Goal: Find specific page/section: Find specific page/section

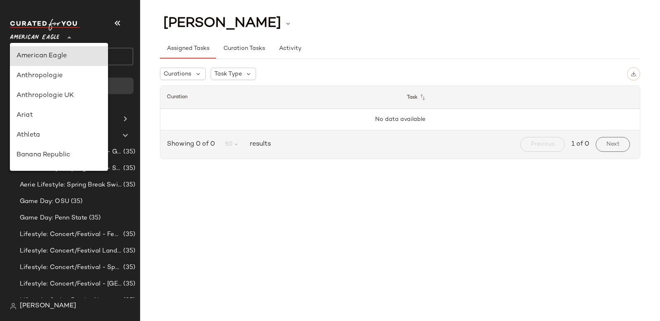
click at [38, 34] on span "American Eagle" at bounding box center [34, 35] width 49 height 15
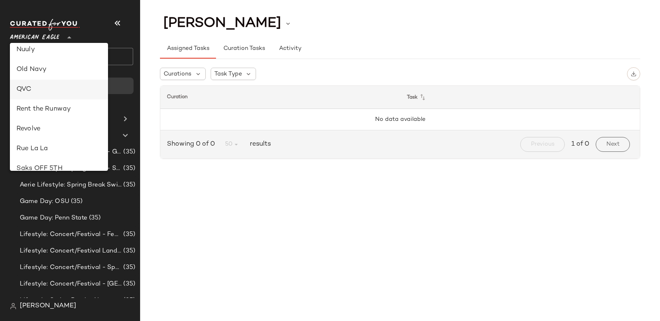
scroll to position [326, 0]
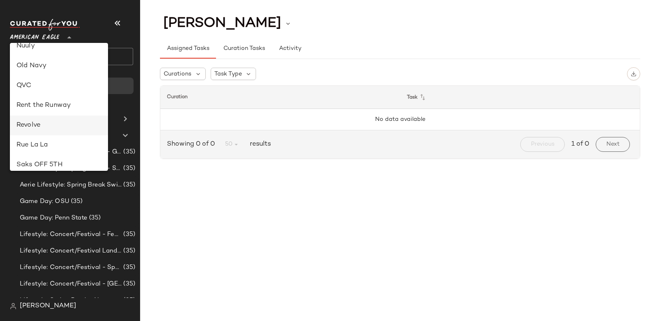
click at [45, 121] on div "Revolve" at bounding box center [58, 125] width 85 height 10
type input "**"
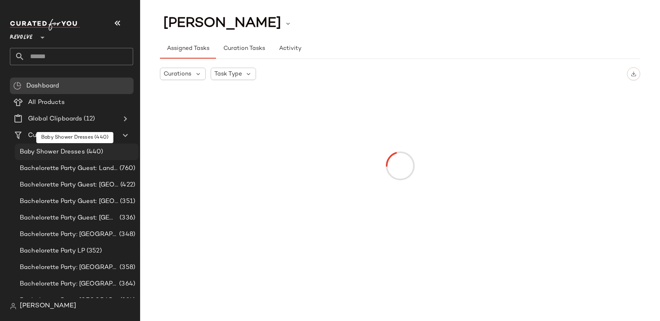
click at [87, 155] on span "(440)" at bounding box center [94, 151] width 19 height 9
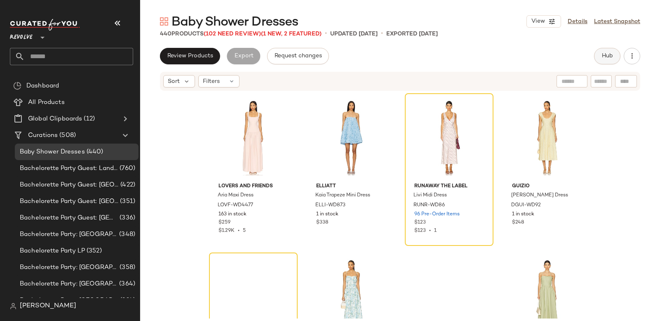
click at [608, 59] on span "Hub" at bounding box center [607, 56] width 12 height 7
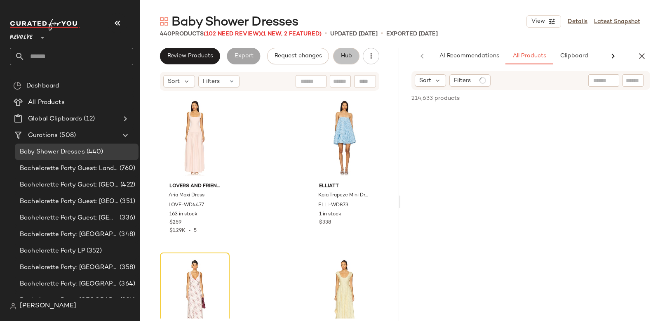
scroll to position [0, 40]
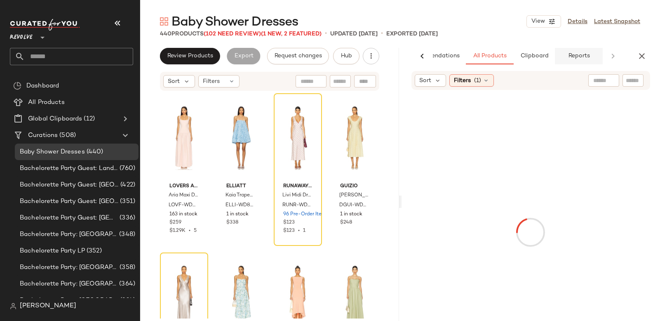
click at [581, 57] on span "Reports" at bounding box center [579, 56] width 22 height 7
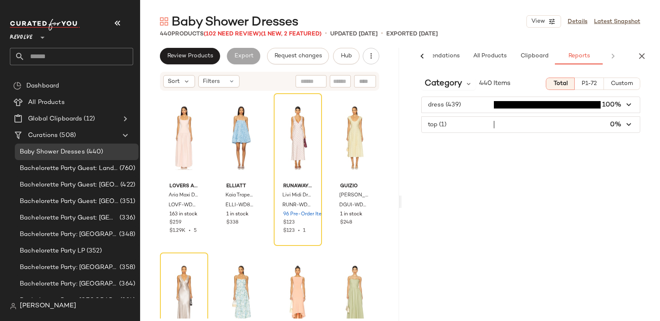
click at [631, 84] on span "Custom" at bounding box center [621, 83] width 23 height 7
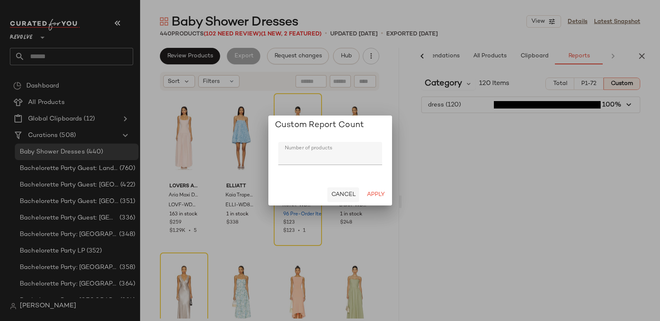
click at [354, 194] on span "Cancel" at bounding box center [343, 194] width 25 height 7
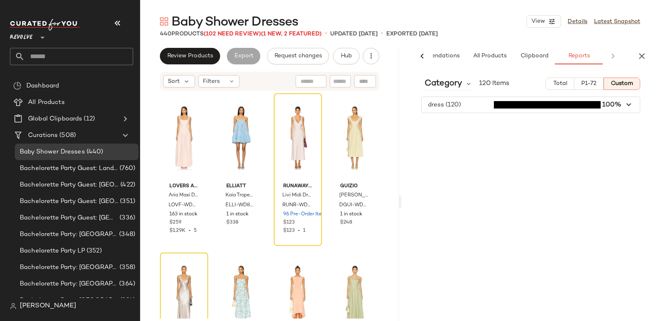
click at [568, 83] on button "Total" at bounding box center [559, 83] width 28 height 12
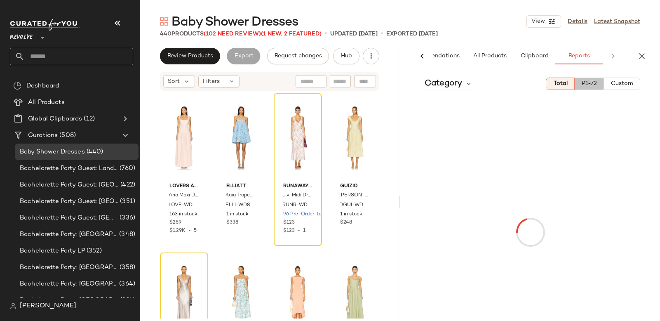
click at [585, 83] on span "P1-72" at bounding box center [589, 83] width 16 height 7
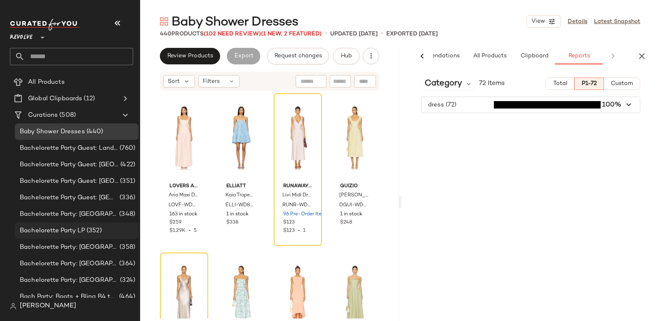
scroll to position [64, 0]
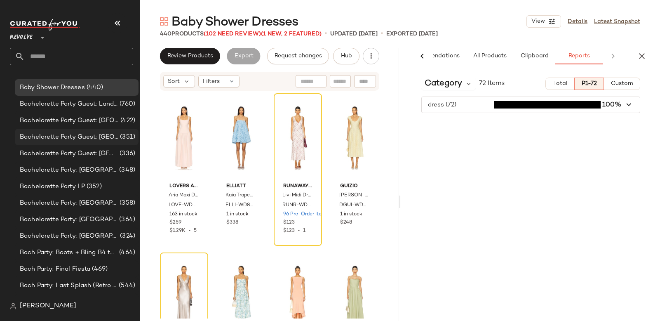
click at [87, 138] on span "Bachelorette Party Guest: [GEOGRAPHIC_DATA]" at bounding box center [69, 136] width 99 height 9
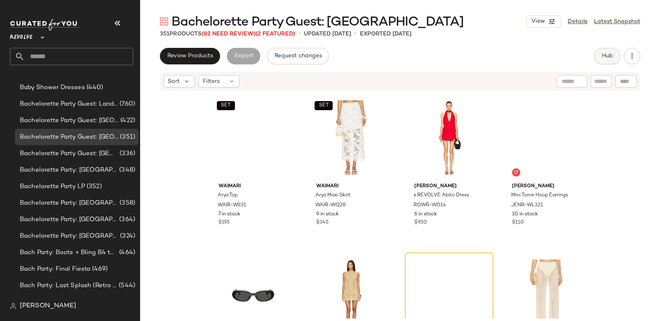
click at [610, 56] on span "Hub" at bounding box center [607, 56] width 12 height 7
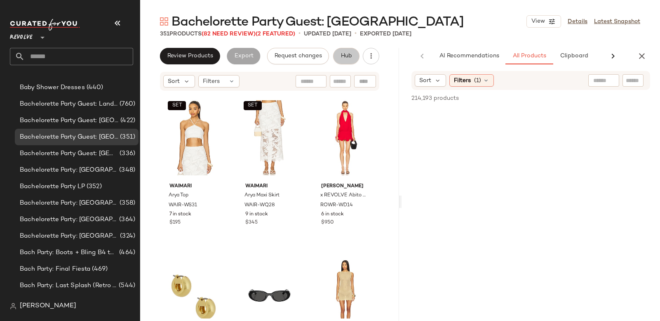
scroll to position [0, 40]
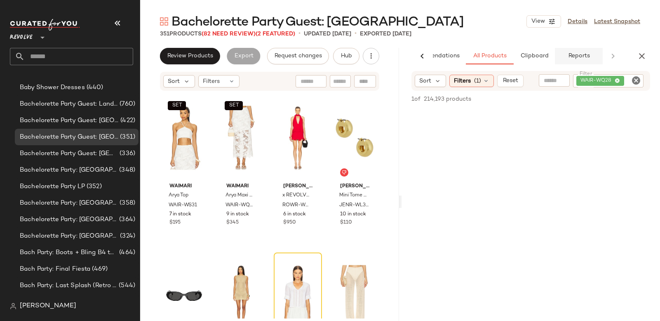
click at [567, 54] on button "Reports" at bounding box center [579, 56] width 48 height 16
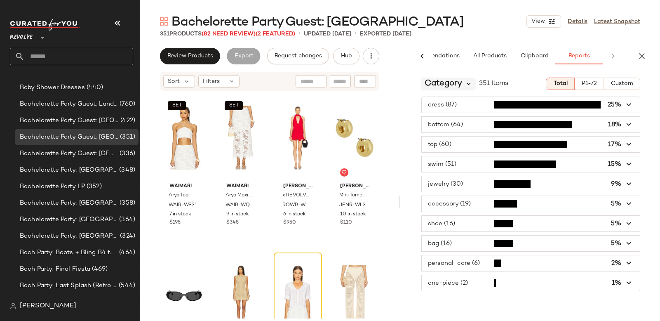
click at [468, 82] on icon at bounding box center [468, 83] width 7 height 7
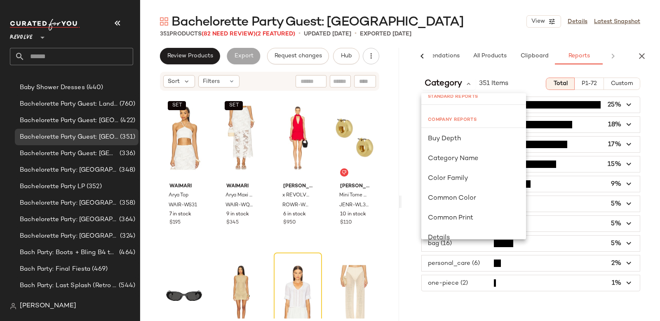
scroll to position [0, 0]
